Goal: Task Accomplishment & Management: Use online tool/utility

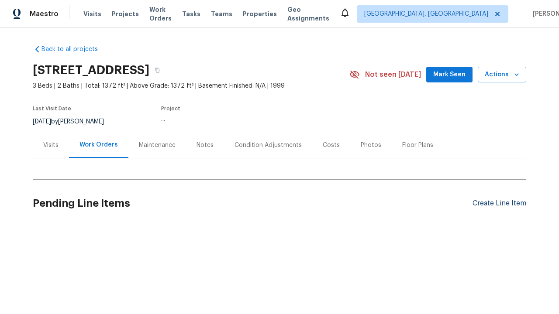
click at [496, 204] on div "Create Line Item" at bounding box center [500, 204] width 54 height 8
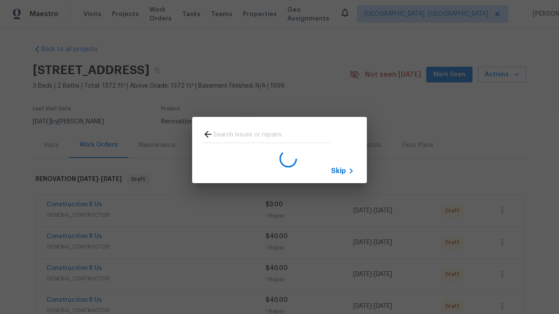
click at [338, 171] on span "Skip" at bounding box center [338, 171] width 15 height 9
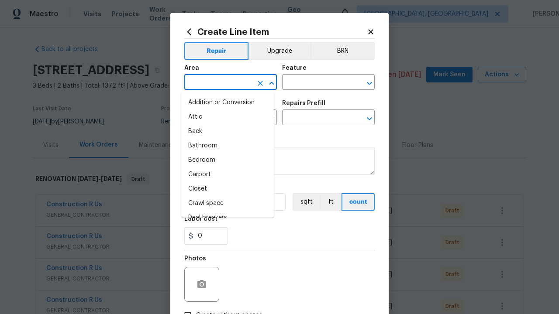
click at [224, 160] on li "Bedroom" at bounding box center [227, 160] width 93 height 14
type input "Bedroom"
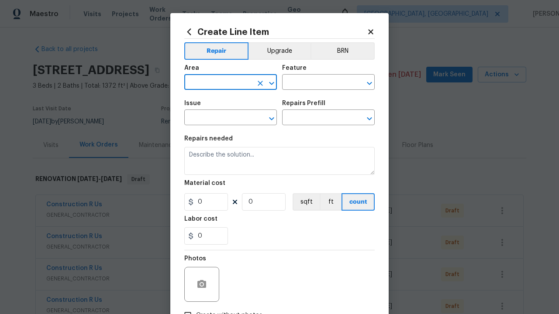
type input "Flooring"
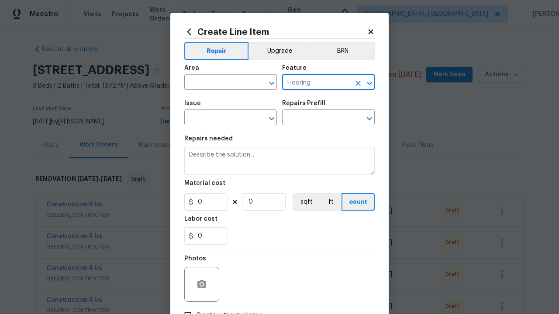
type input "Flooring"
type input "Wallpaper"
